Goal: Navigation & Orientation: Find specific page/section

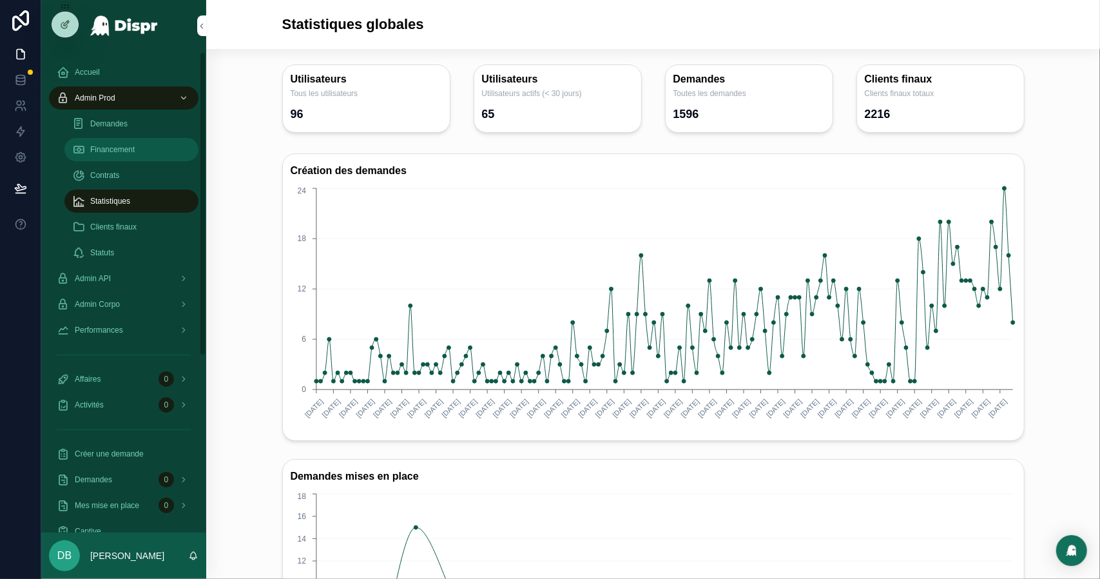
drag, startPoint x: 0, startPoint y: 0, endPoint x: 140, endPoint y: 140, distance: 198.7
click at [140, 140] on div "Financement" at bounding box center [131, 149] width 119 height 21
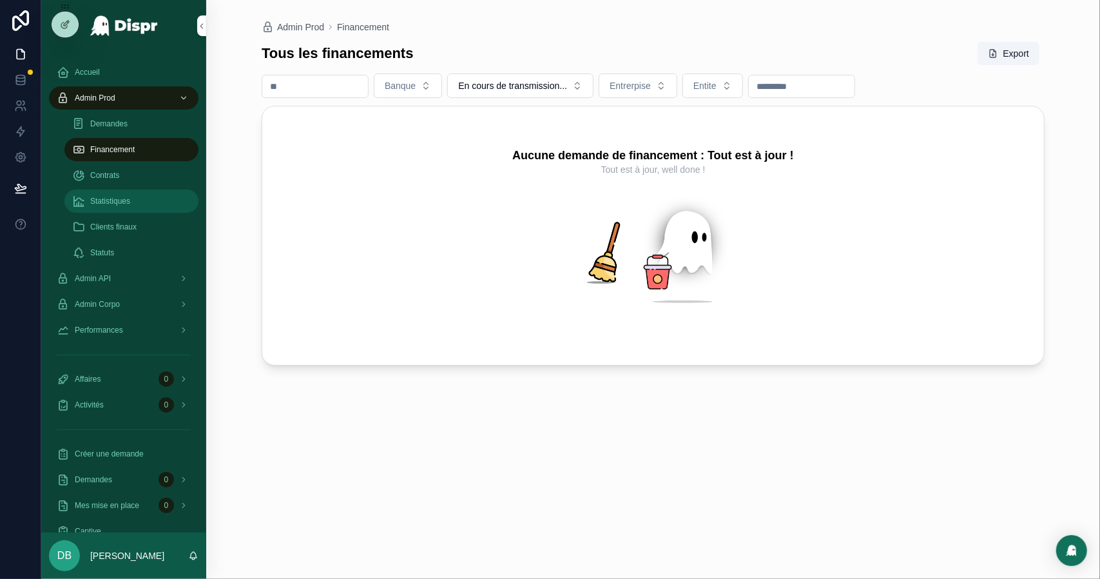
click at [130, 197] on span "Statistiques" at bounding box center [110, 201] width 40 height 10
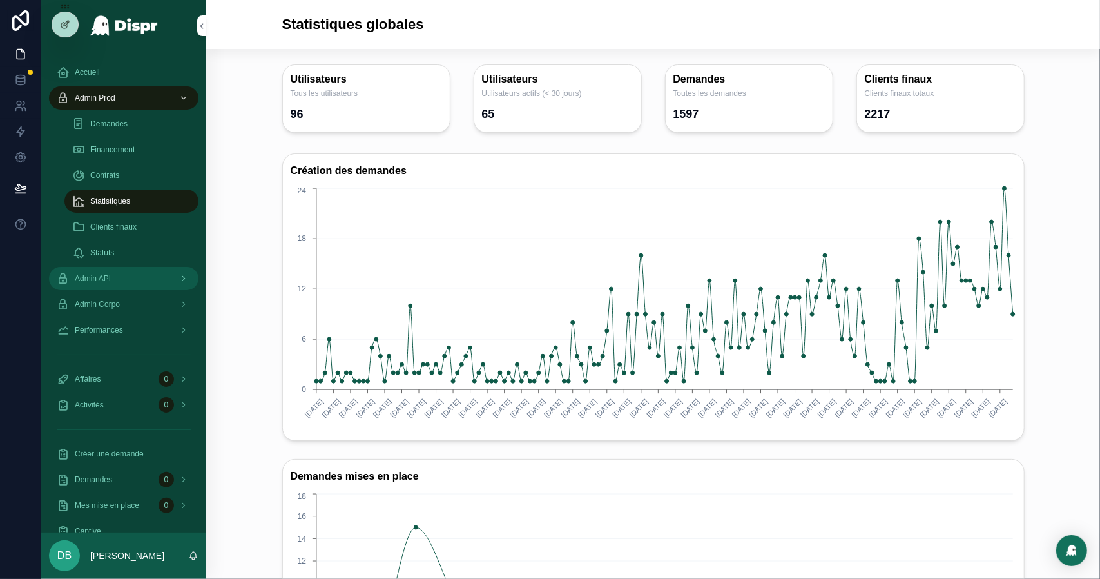
click at [122, 277] on div "Admin API" at bounding box center [124, 278] width 134 height 21
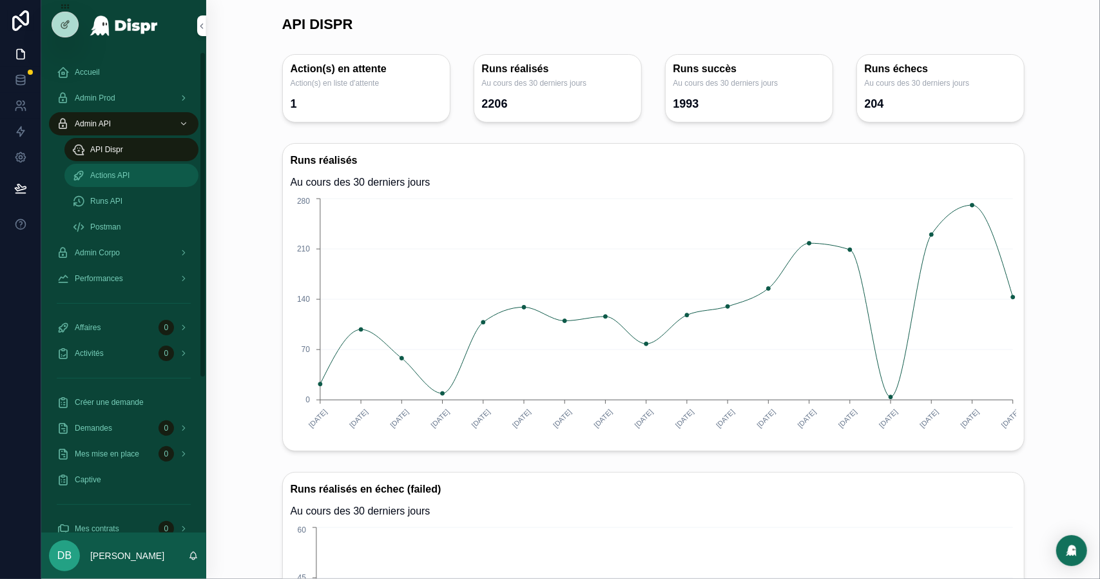
click at [108, 178] on span "Actions API" at bounding box center [109, 175] width 39 height 10
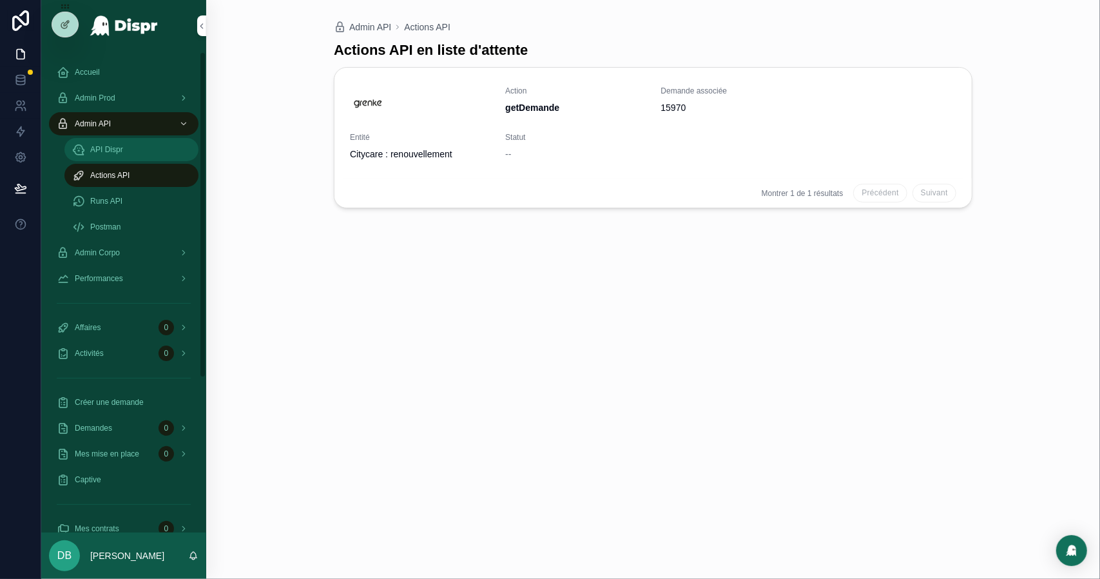
click at [117, 148] on span "API Dispr" at bounding box center [106, 149] width 33 height 10
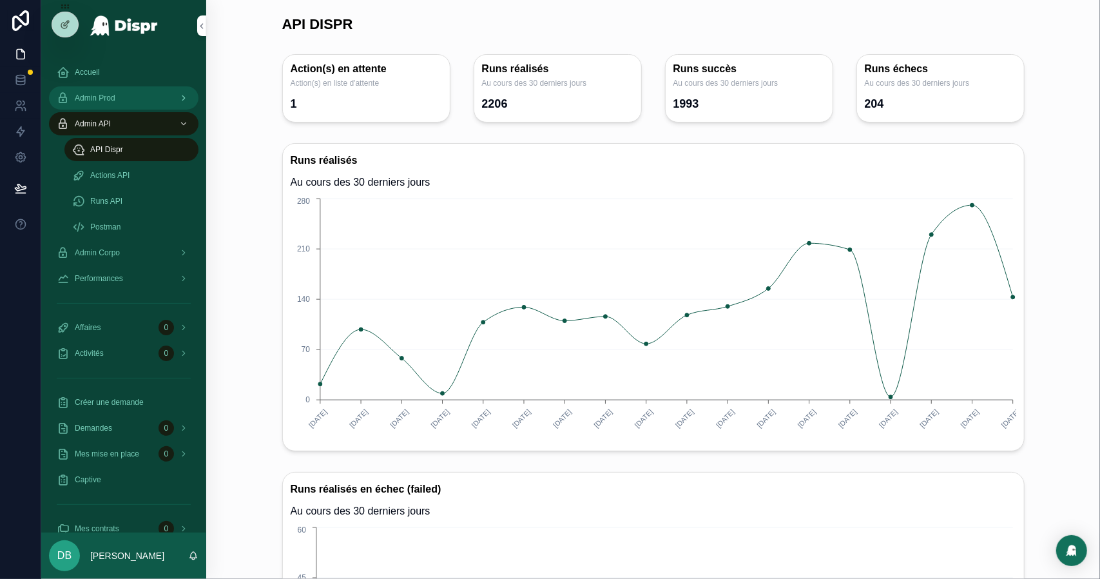
click at [111, 90] on div "Admin Prod" at bounding box center [124, 98] width 134 height 21
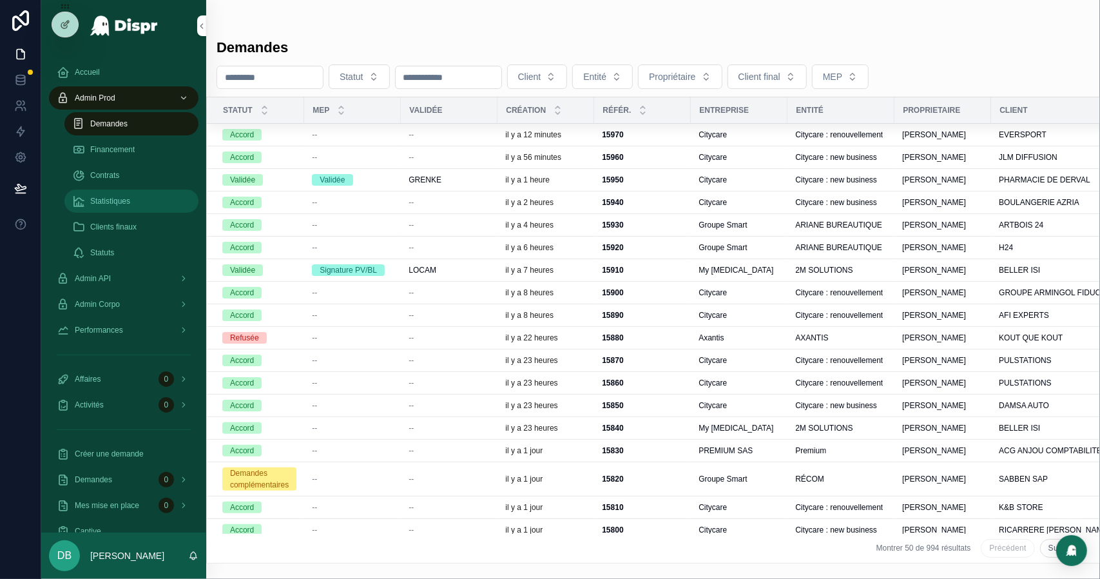
click at [113, 205] on span "Statistiques" at bounding box center [110, 201] width 40 height 10
